Goal: Task Accomplishment & Management: Manage account settings

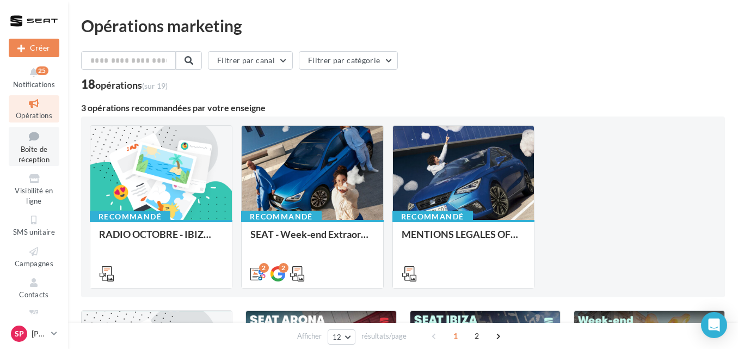
click at [36, 155] on link "Boîte de réception" at bounding box center [34, 147] width 51 height 40
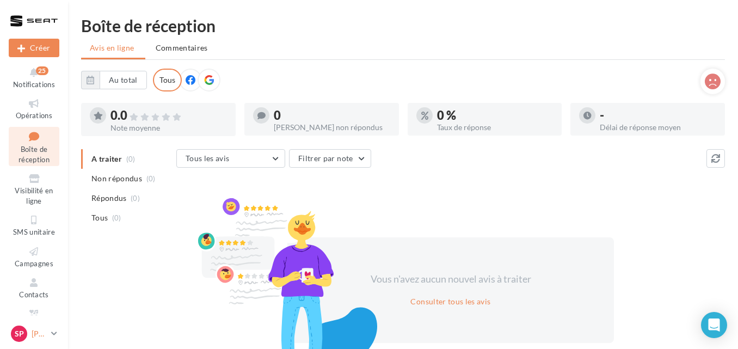
click at [55, 335] on icon at bounding box center [54, 333] width 6 height 9
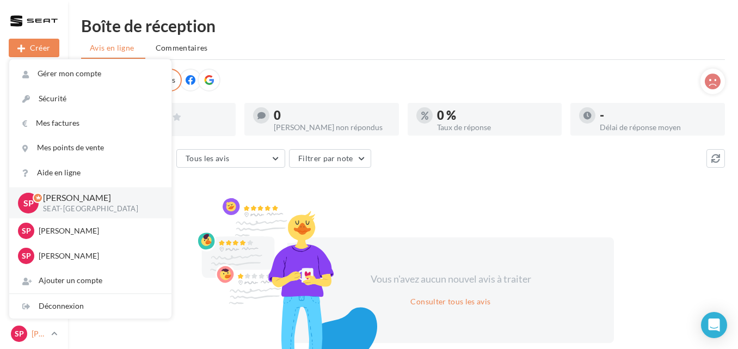
click at [55, 332] on icon at bounding box center [54, 333] width 6 height 9
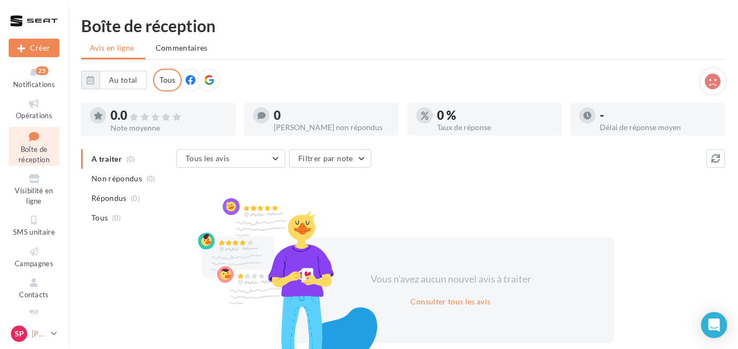
click at [54, 333] on icon at bounding box center [54, 333] width 6 height 9
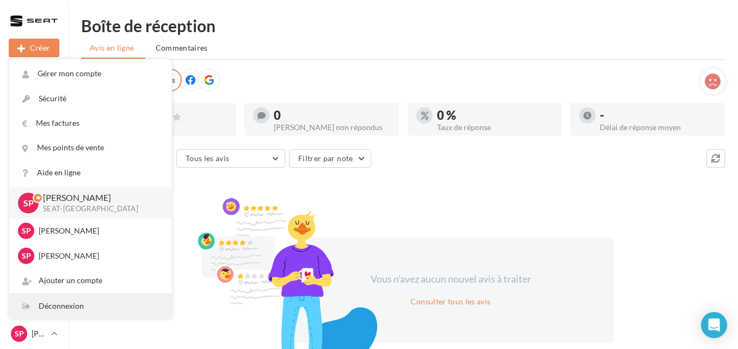
click at [62, 308] on div "Déconnexion" at bounding box center [90, 306] width 162 height 24
